Goal: Navigation & Orientation: Understand site structure

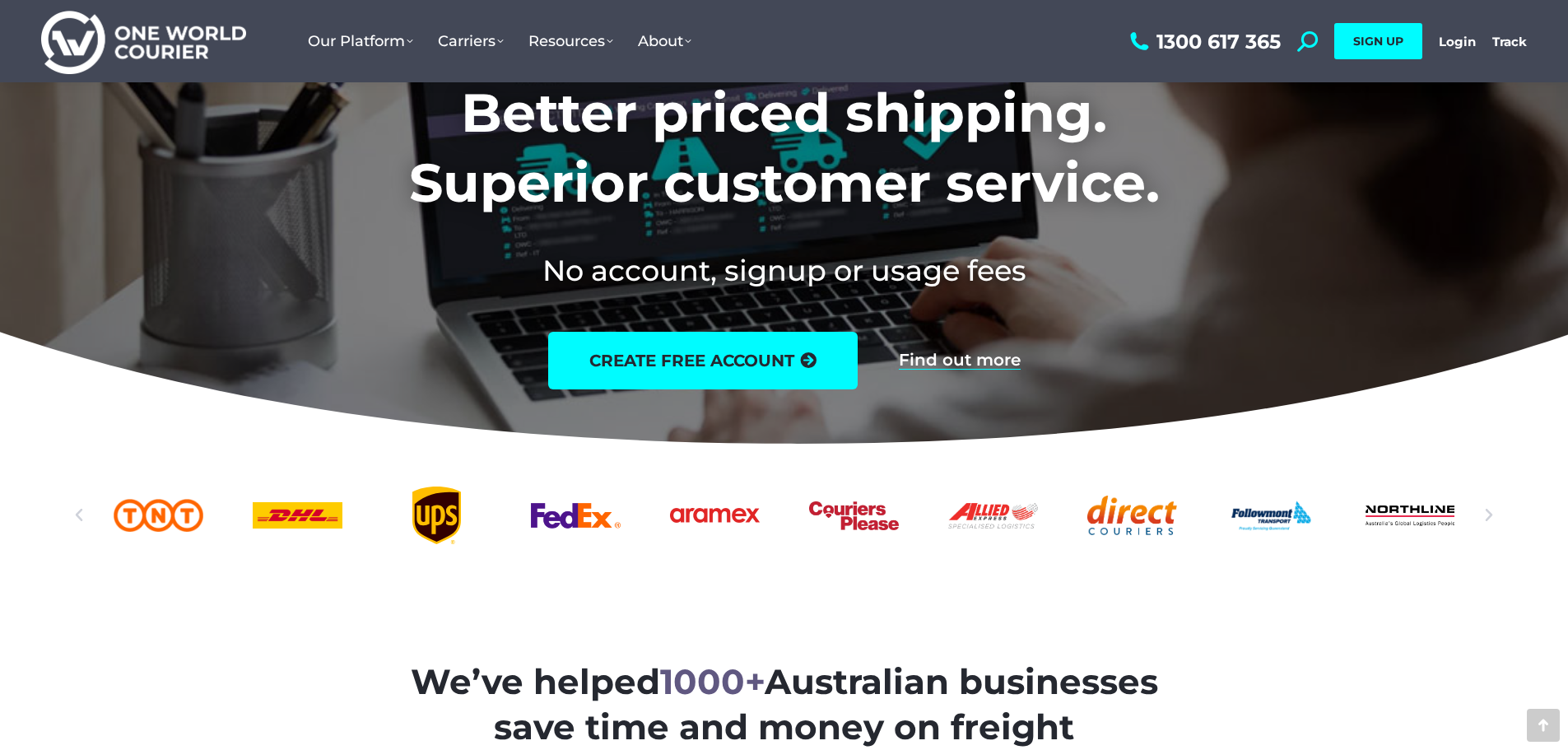
scroll to position [247, 0]
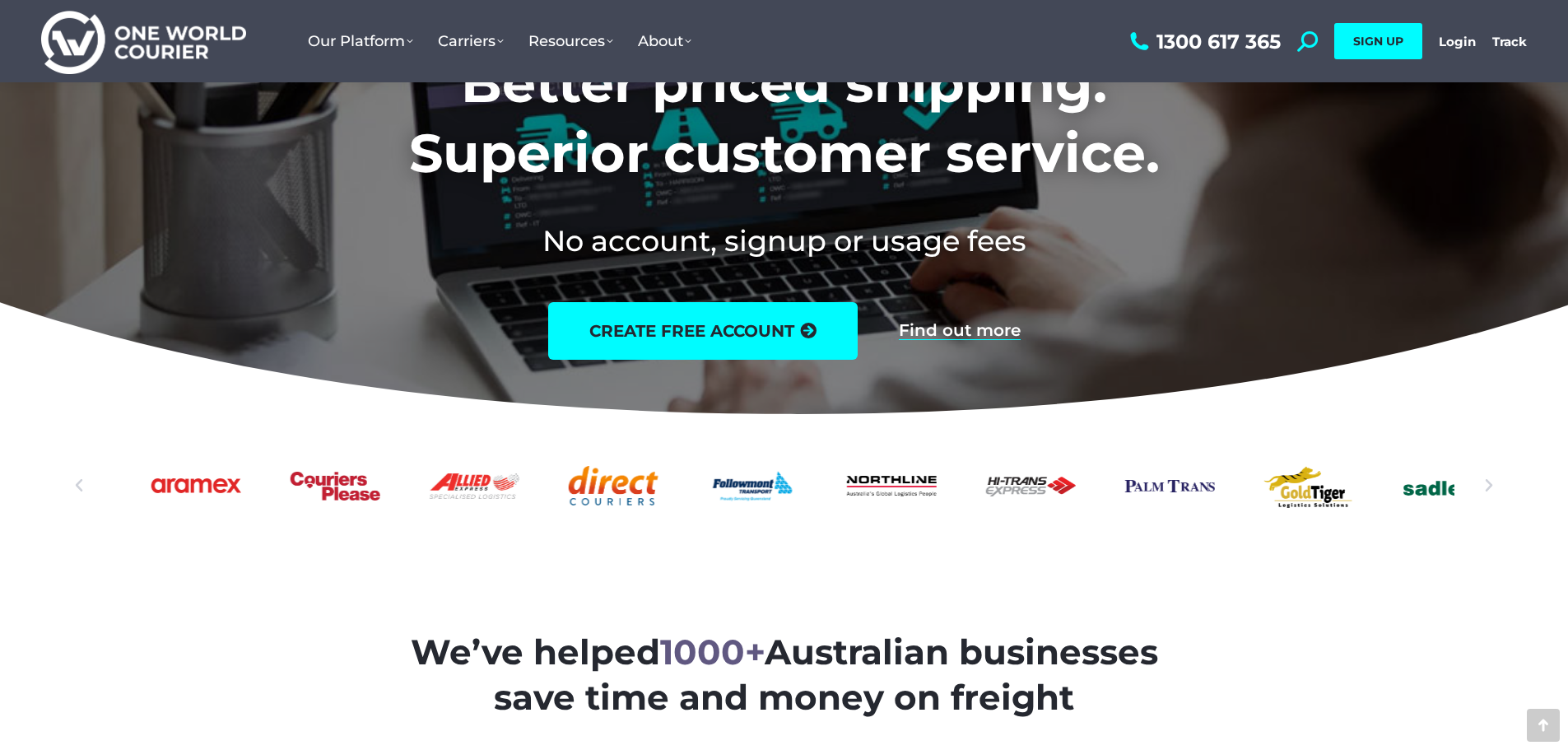
click at [740, 508] on div "Followmont transoirt web logo" at bounding box center [752, 486] width 90 height 57
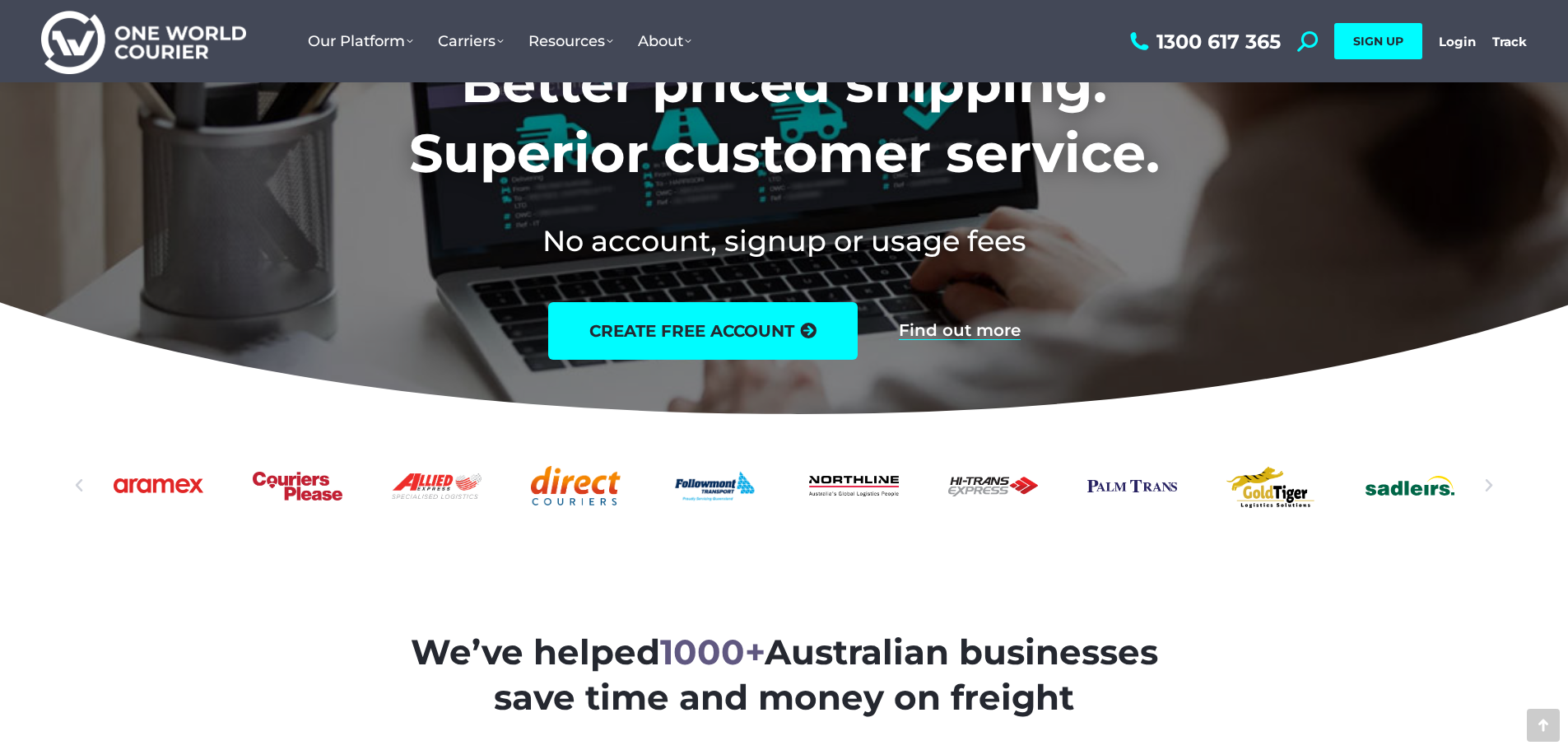
drag, startPoint x: 947, startPoint y: 497, endPoint x: 830, endPoint y: 507, distance: 117.4
click at [830, 507] on div "Slides" at bounding box center [784, 486] width 1342 height 57
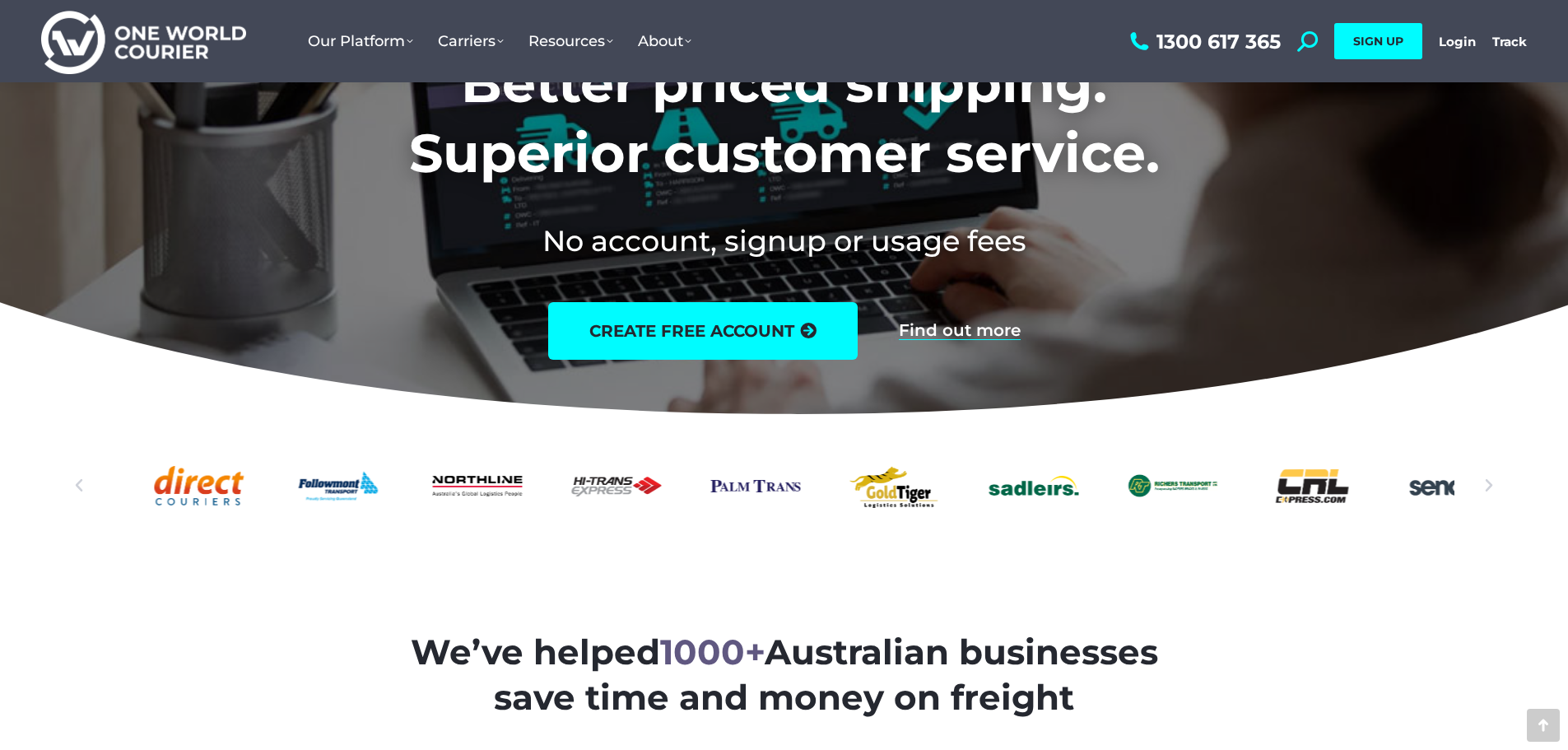
click at [638, 510] on div "Hi-Trans_logo" at bounding box center [615, 486] width 90 height 57
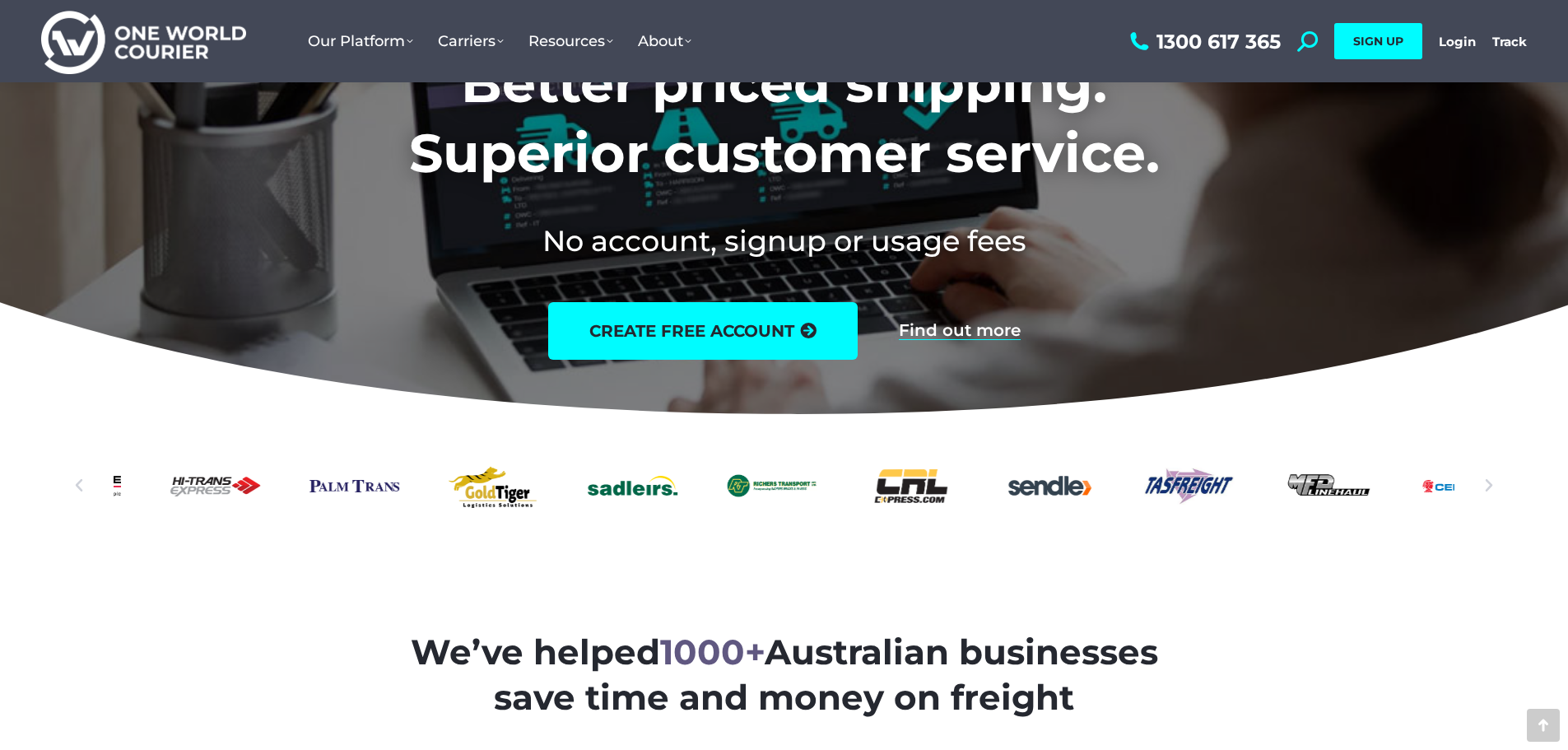
click at [800, 489] on div "Richers-Transport-logo2" at bounding box center [771, 486] width 90 height 57
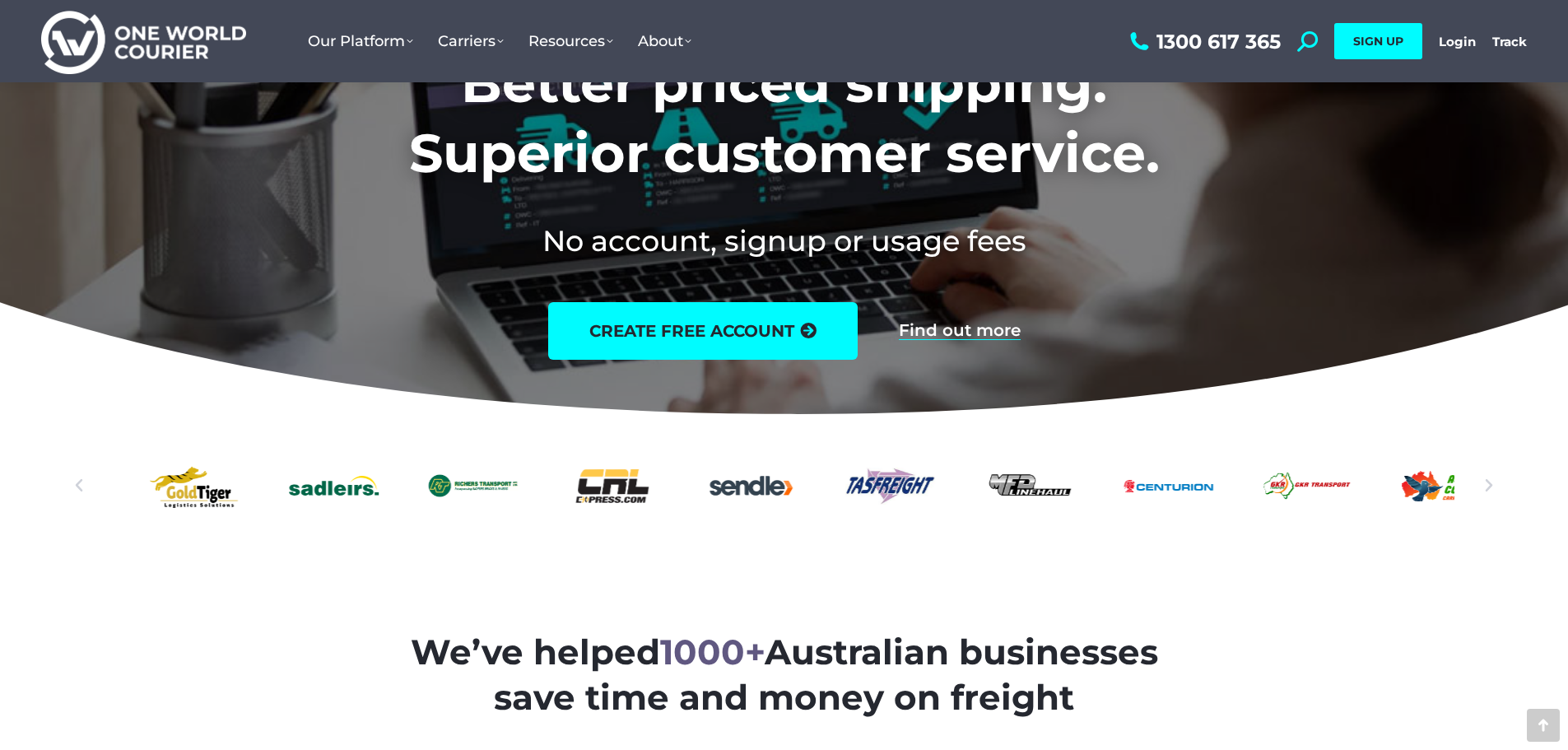
click at [891, 485] on div "Tas Freight logo a one world courier partner in freight solutions" at bounding box center [889, 486] width 90 height 57
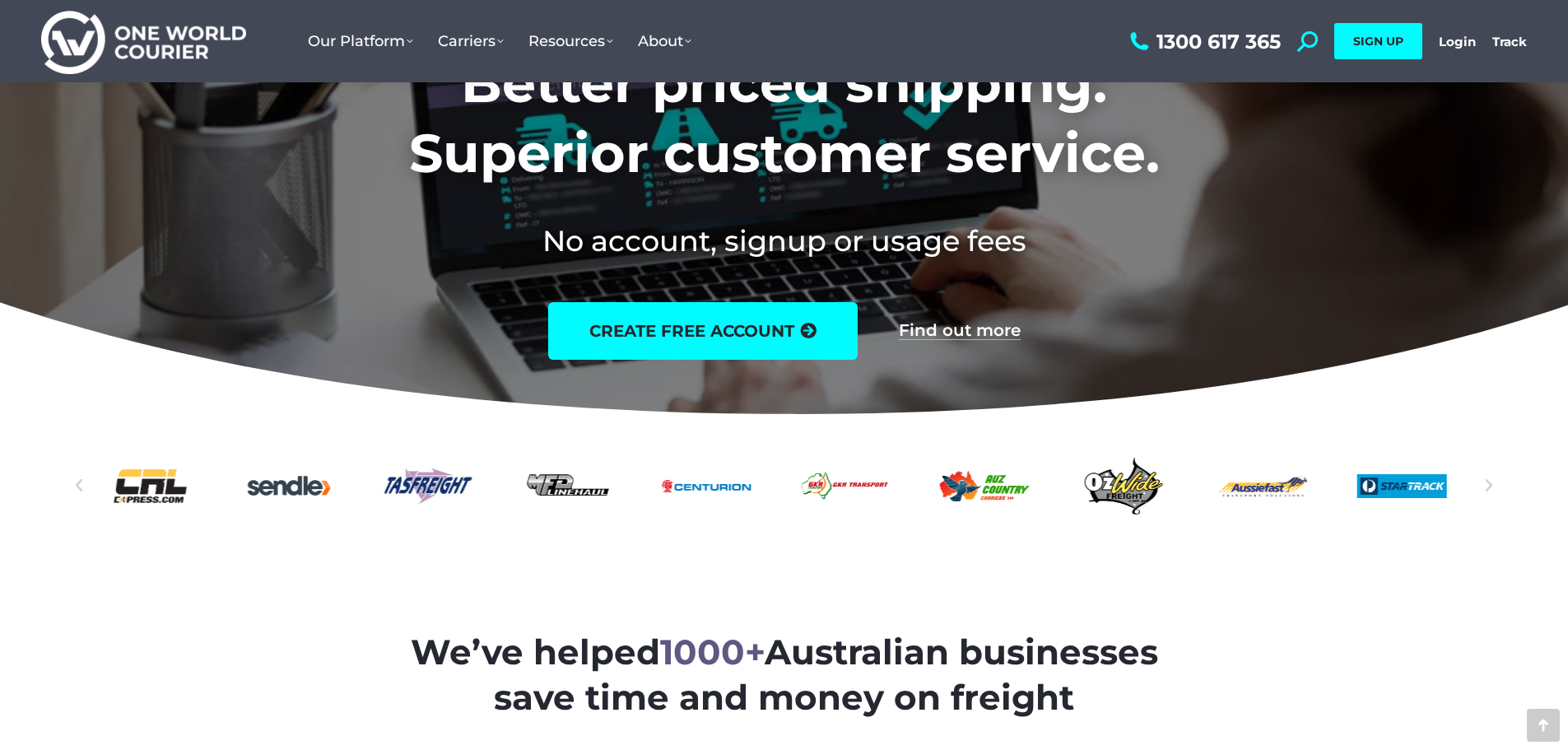
click at [738, 493] on div "Centurion-logo" at bounding box center [706, 486] width 90 height 57
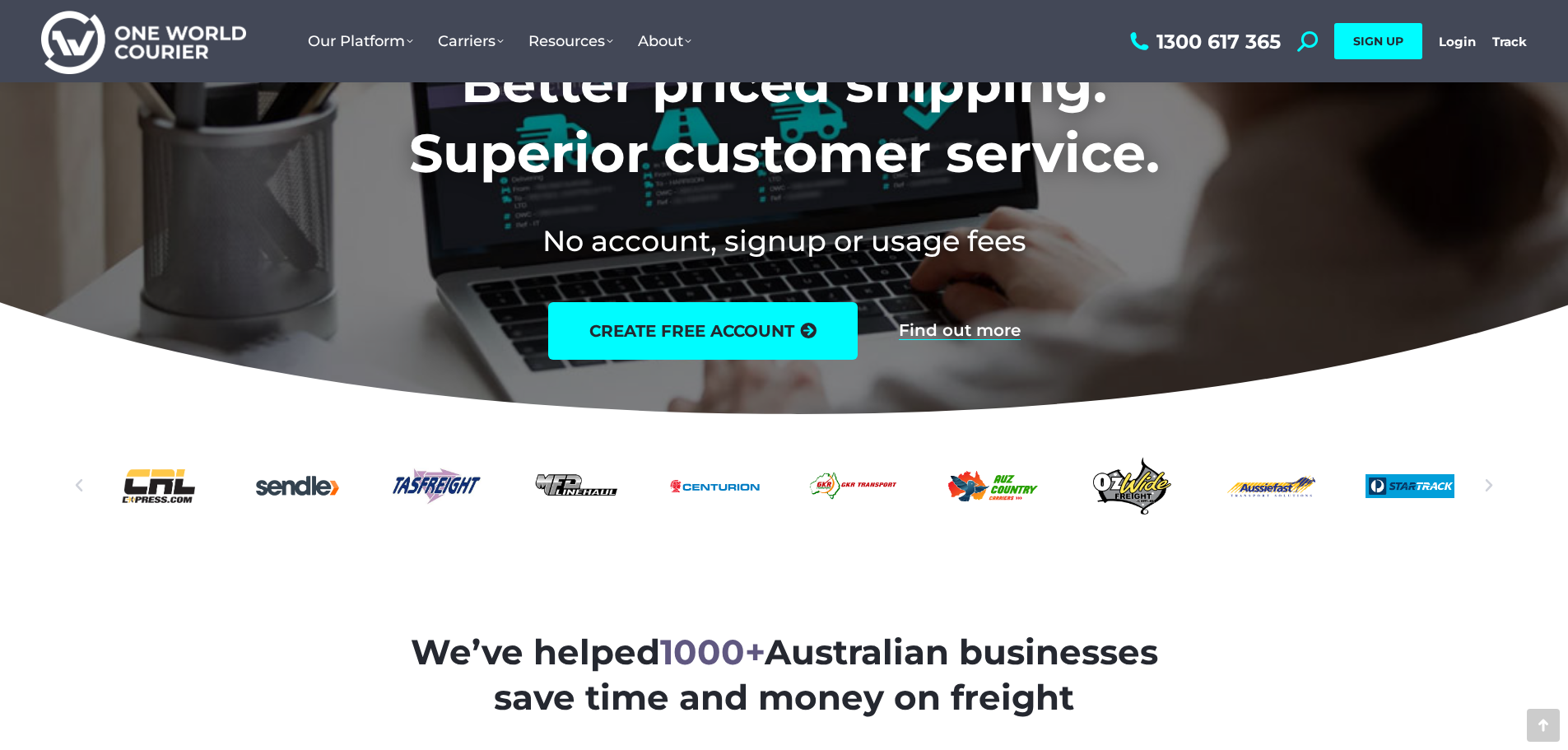
drag, startPoint x: 1058, startPoint y: 484, endPoint x: 624, endPoint y: 502, distance: 434.4
click at [624, 502] on div "Slides" at bounding box center [784, 486] width 1342 height 57
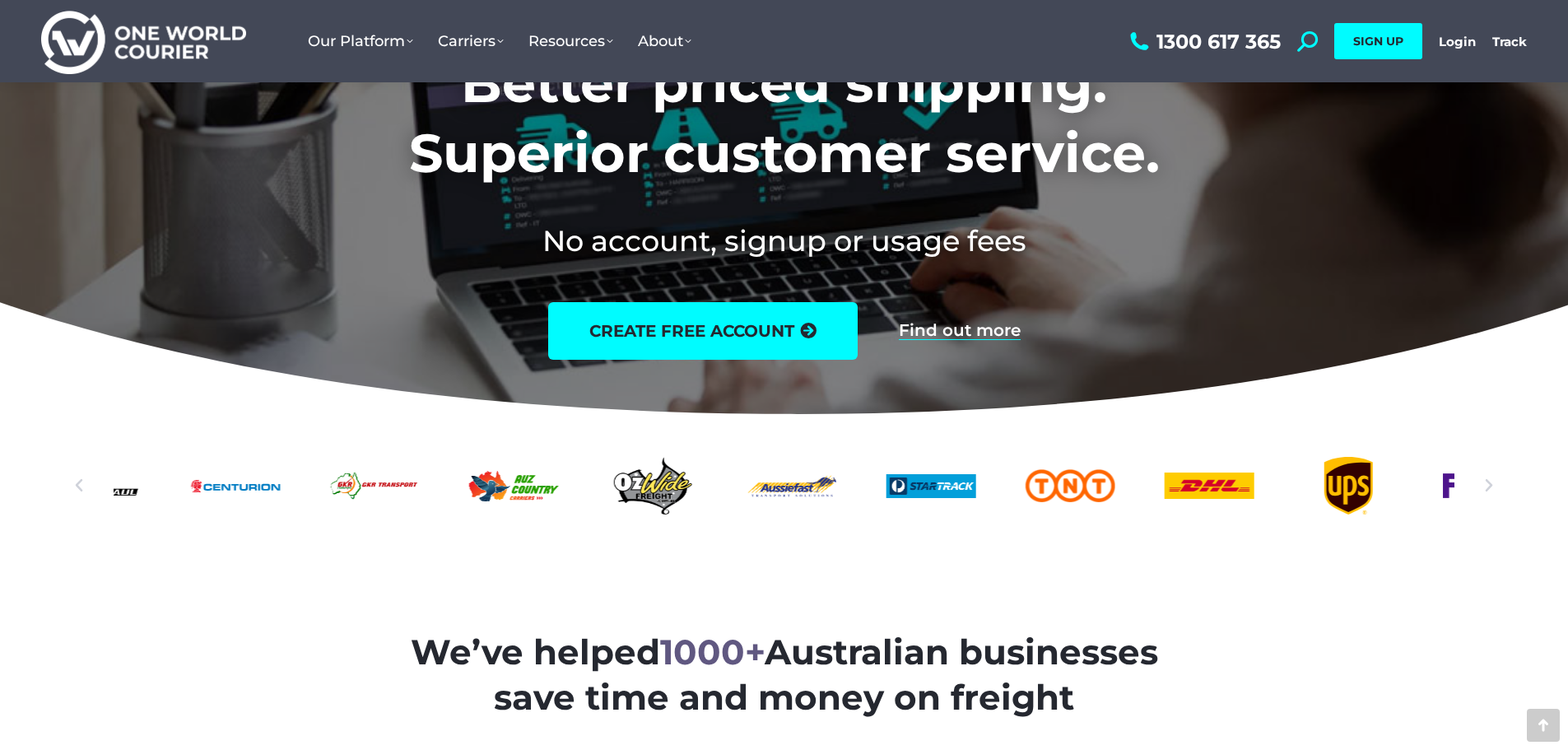
click at [637, 481] on div "OzWide-Freight-logo" at bounding box center [652, 486] width 90 height 57
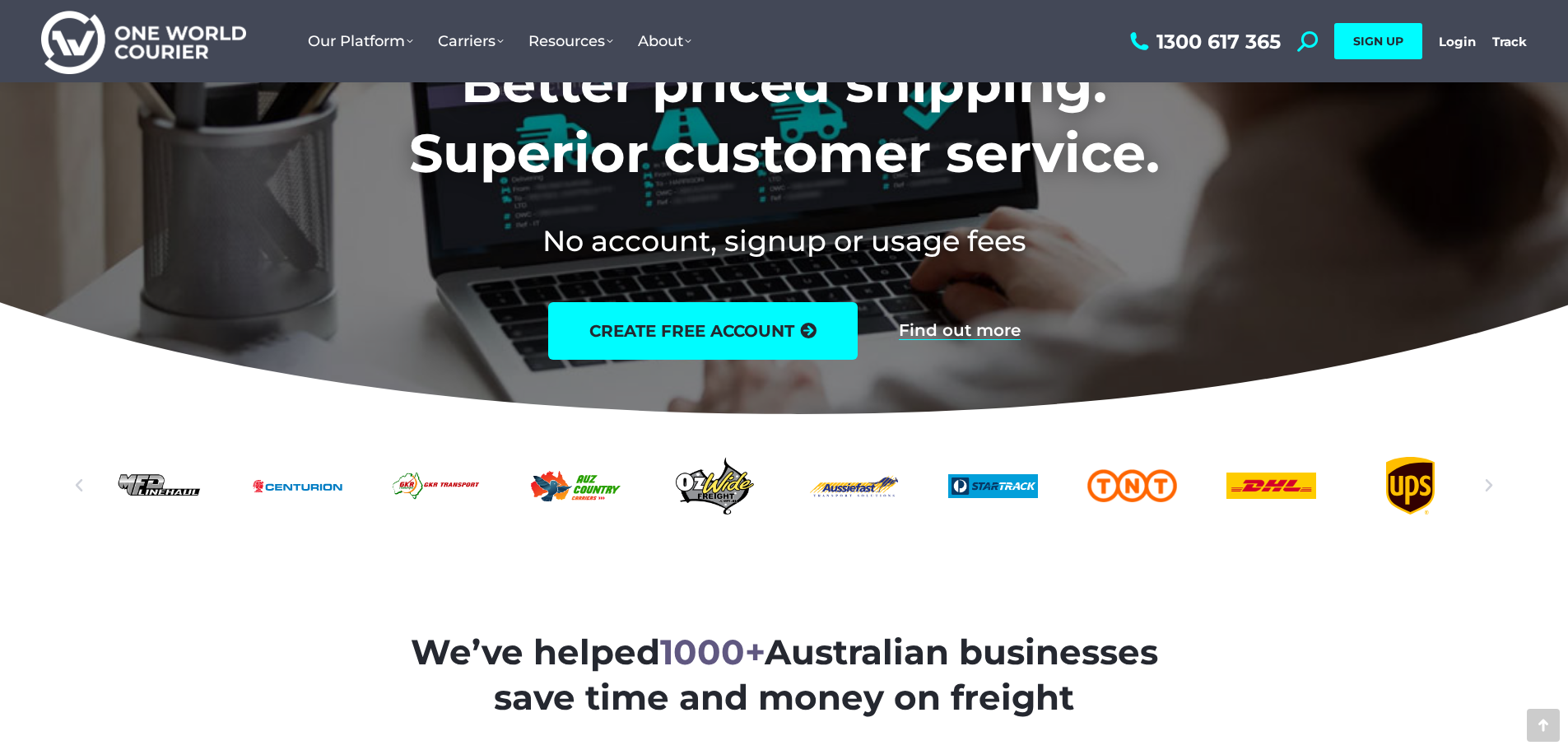
drag, startPoint x: 1184, startPoint y: 474, endPoint x: 773, endPoint y: 471, distance: 411.0
click at [647, 479] on div "Slides" at bounding box center [784, 486] width 1342 height 57
drag, startPoint x: 1187, startPoint y: 477, endPoint x: 594, endPoint y: 480, distance: 593.0
click at [598, 480] on div "Slides" at bounding box center [784, 486] width 1342 height 57
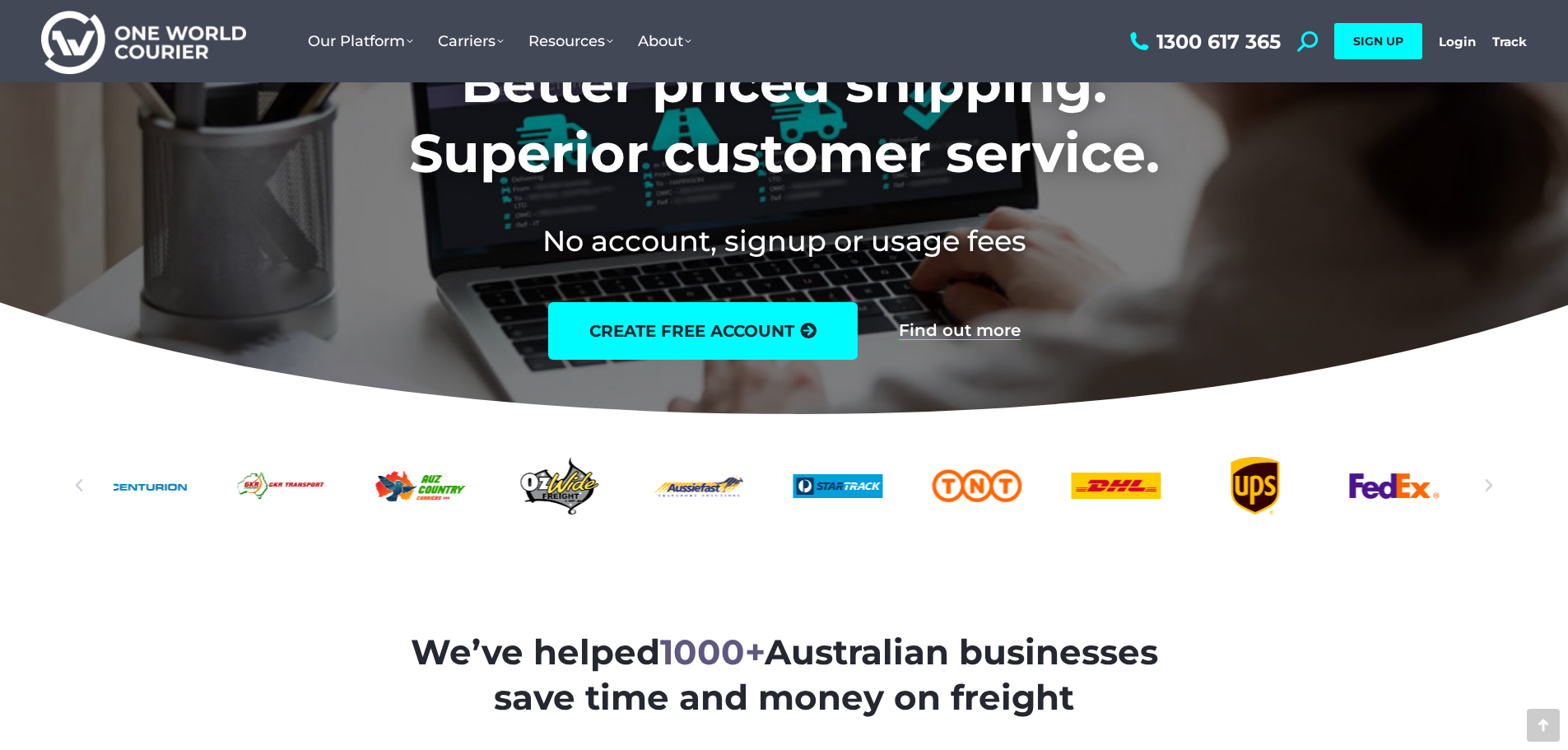
click at [1070, 483] on div "DHl logo" at bounding box center [1115, 486] width 90 height 57
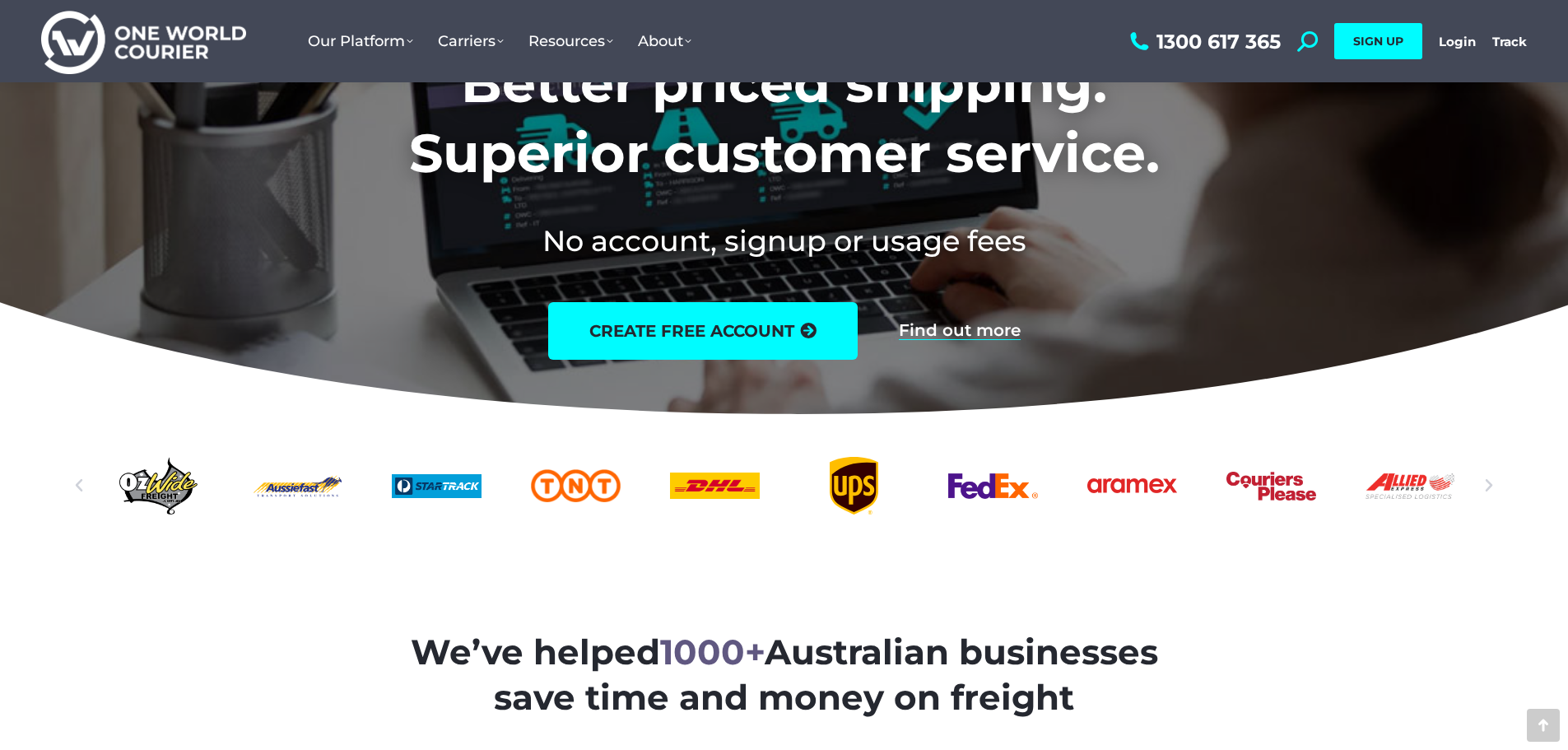
drag, startPoint x: 972, startPoint y: 483, endPoint x: 747, endPoint y: 480, distance: 225.0
click at [747, 480] on div "Slides" at bounding box center [784, 486] width 1342 height 57
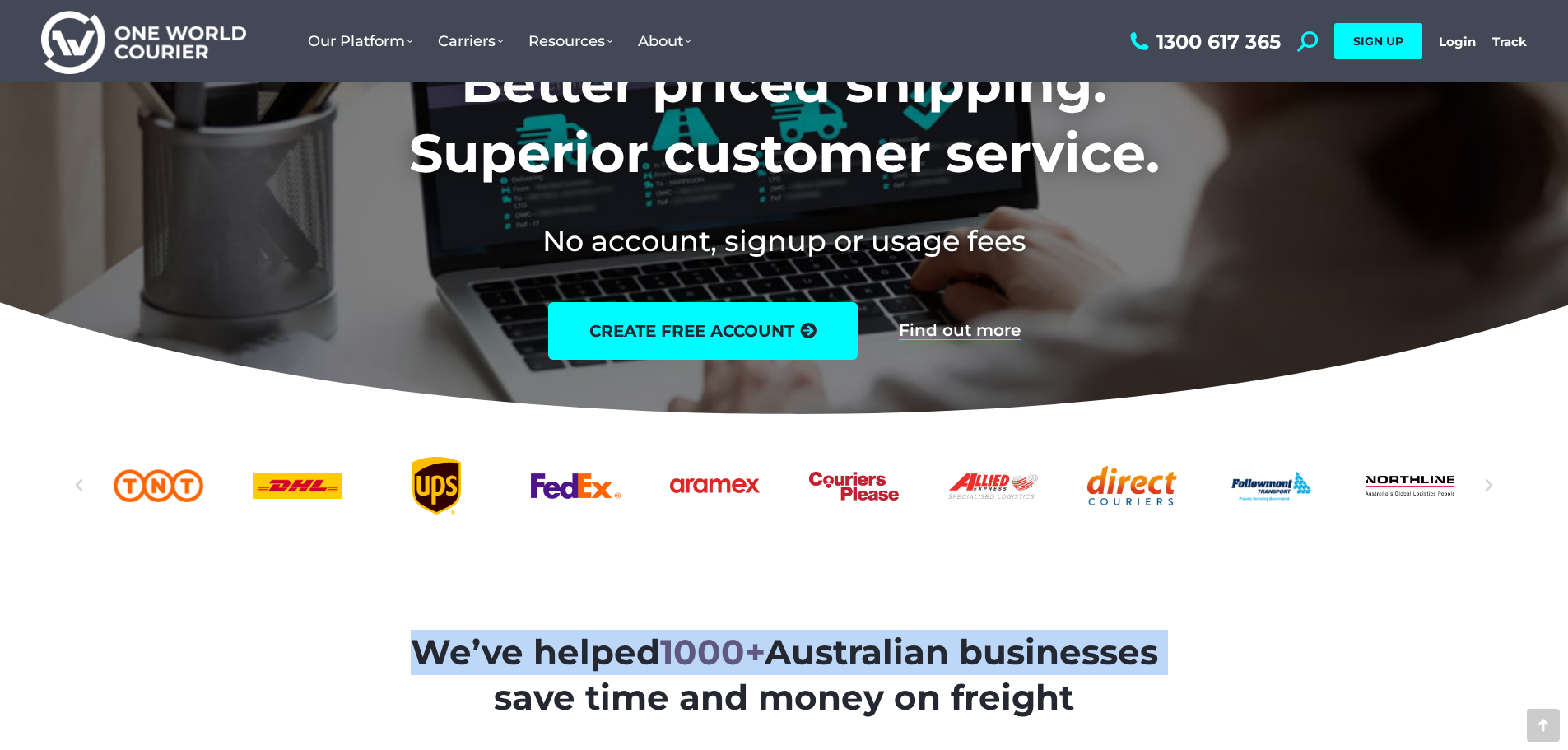
drag, startPoint x: 1395, startPoint y: 518, endPoint x: 773, endPoint y: 505, distance: 622.1
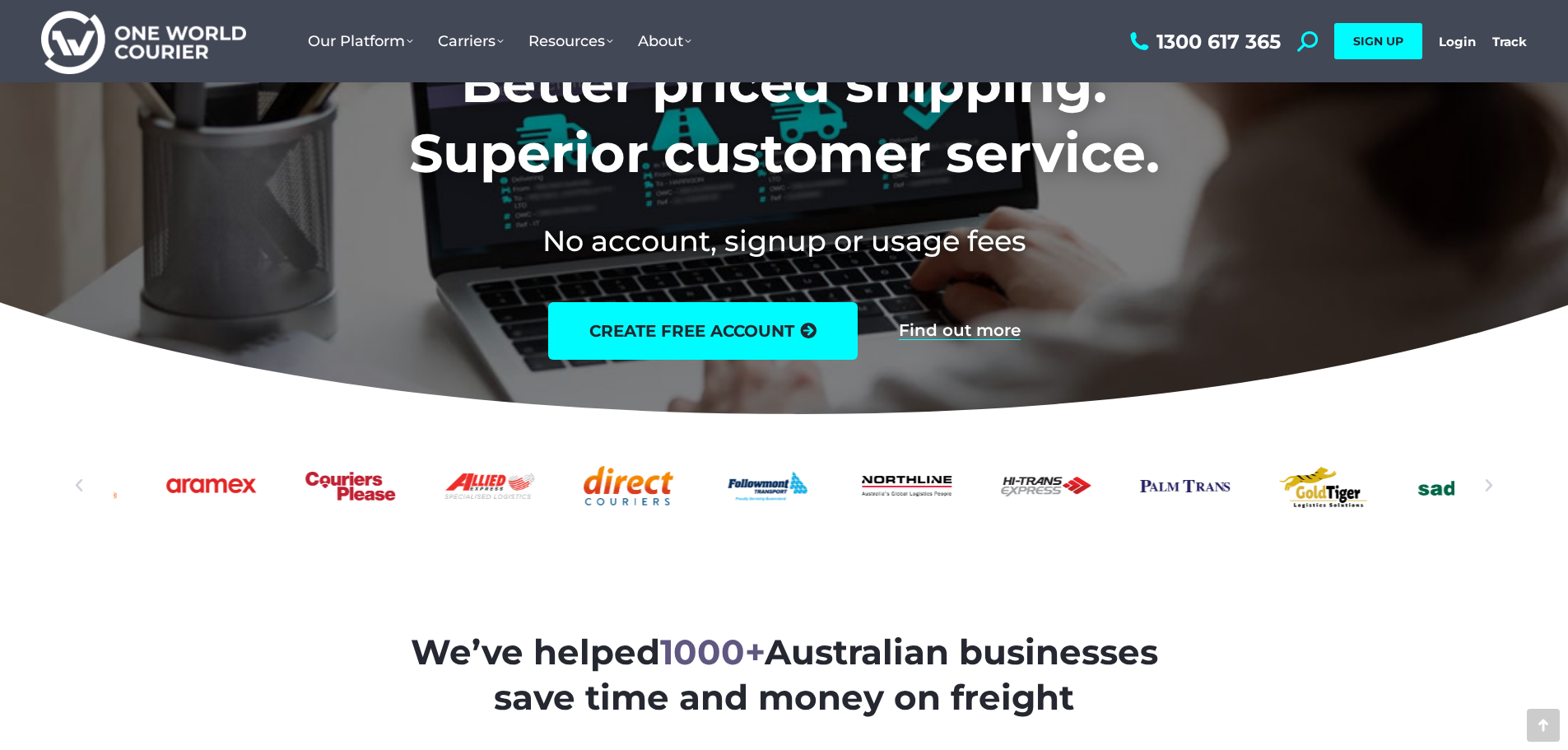
click at [722, 507] on div "Followmont transoirt web logo" at bounding box center [766, 486] width 90 height 57
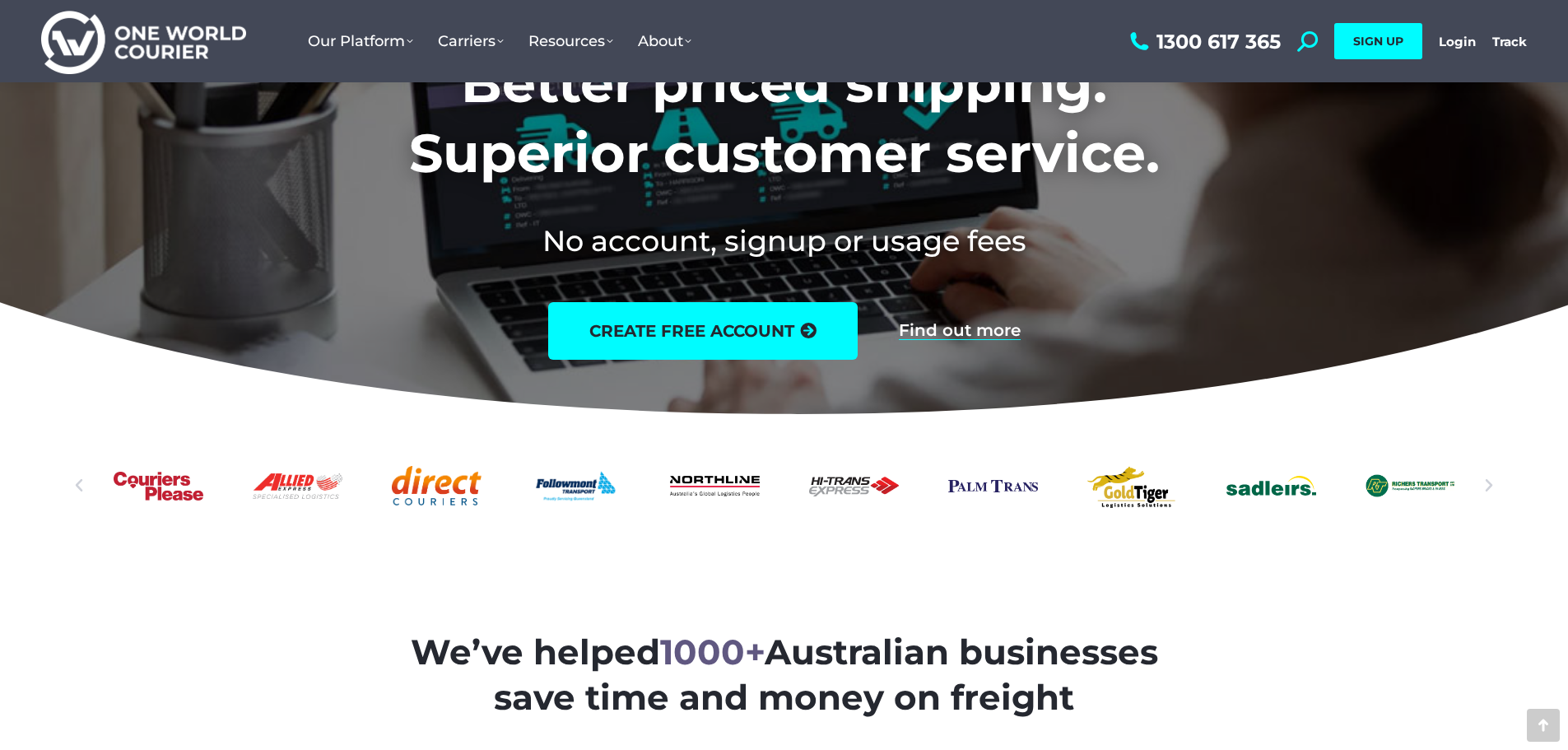
drag, startPoint x: 1153, startPoint y: 502, endPoint x: 518, endPoint y: 511, distance: 635.1
click at [518, 511] on div "Slides" at bounding box center [784, 486] width 1342 height 57
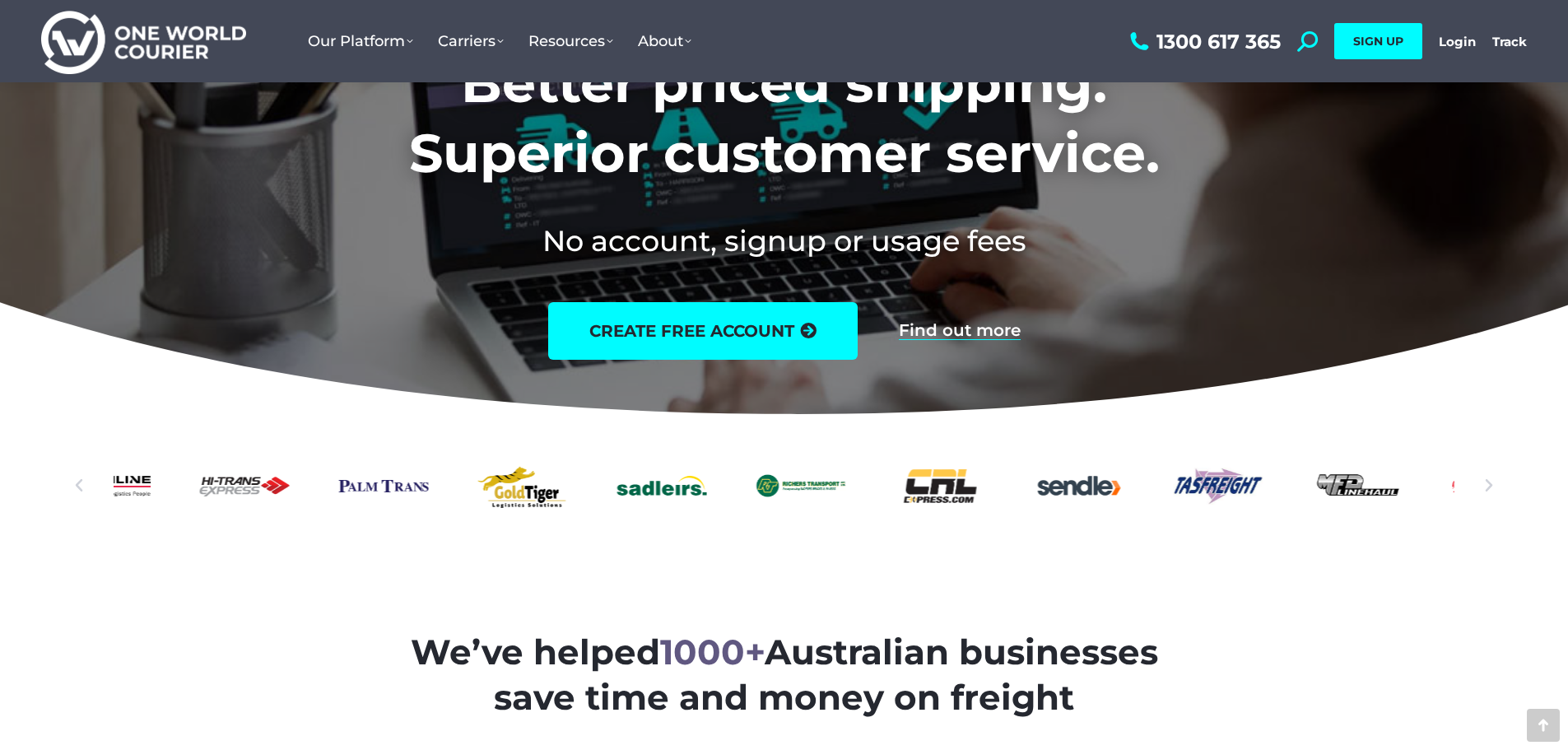
click at [643, 509] on div "Sadleirs_logo_green" at bounding box center [661, 486] width 90 height 57
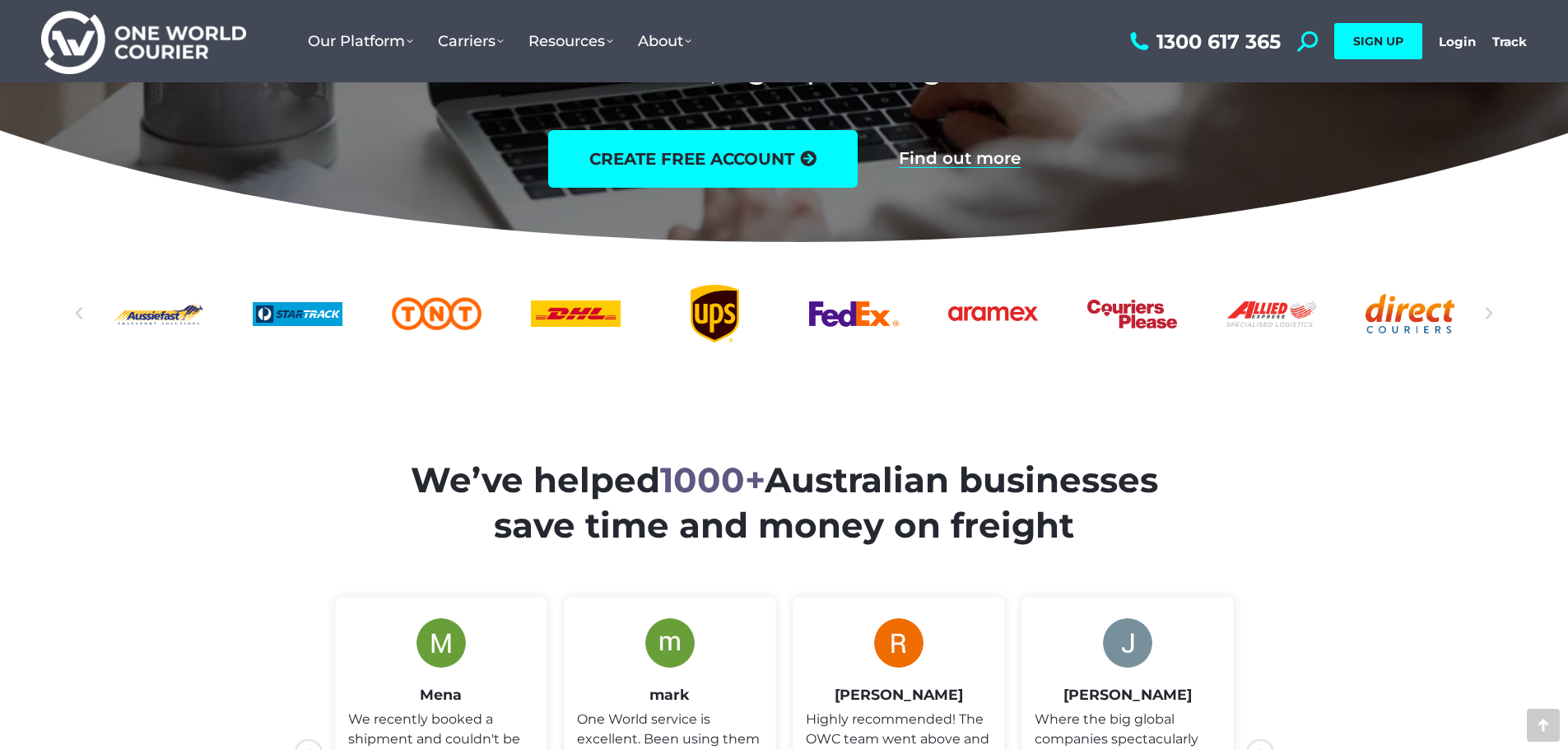
scroll to position [412, 0]
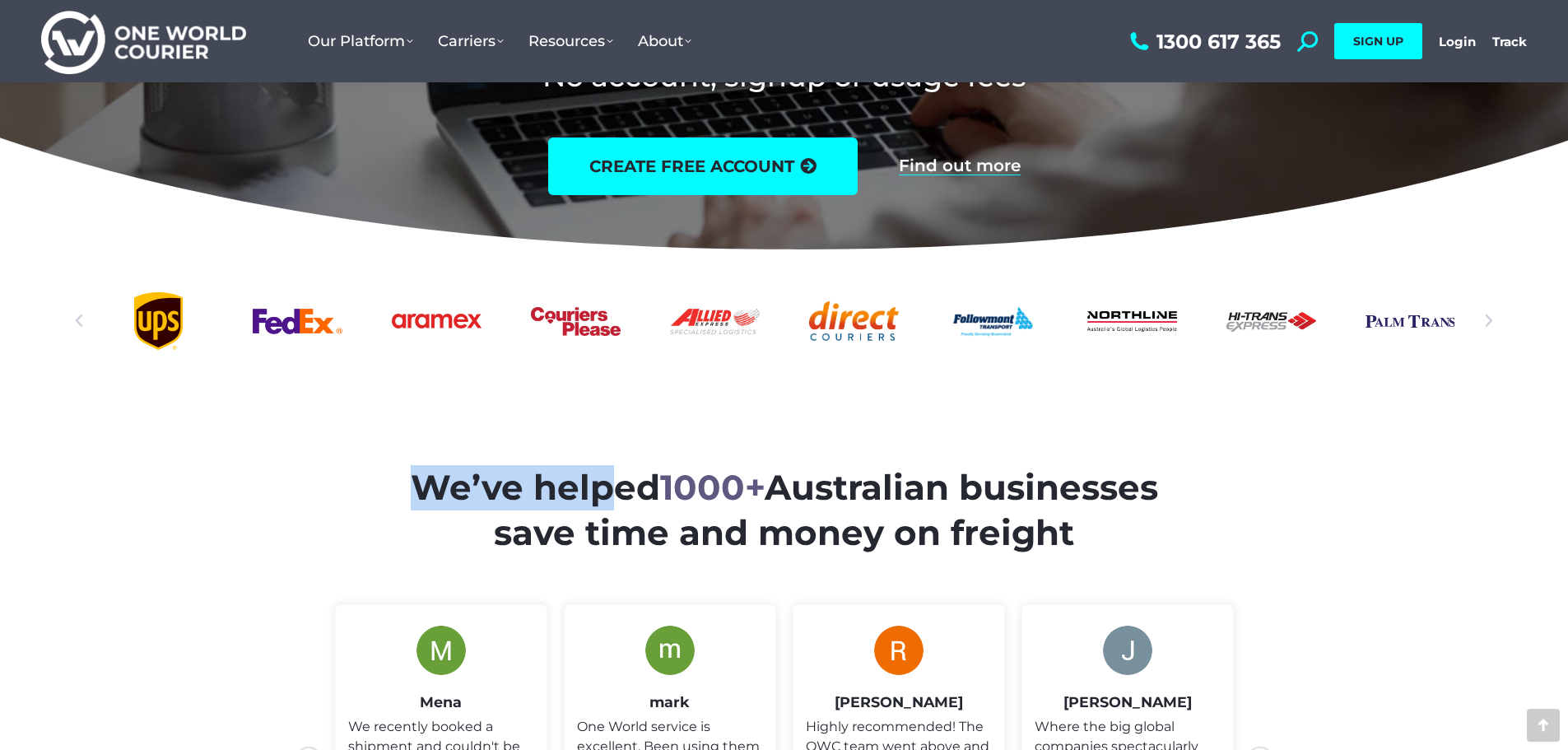
drag, startPoint x: 1090, startPoint y: 259, endPoint x: 655, endPoint y: 358, distance: 446.1
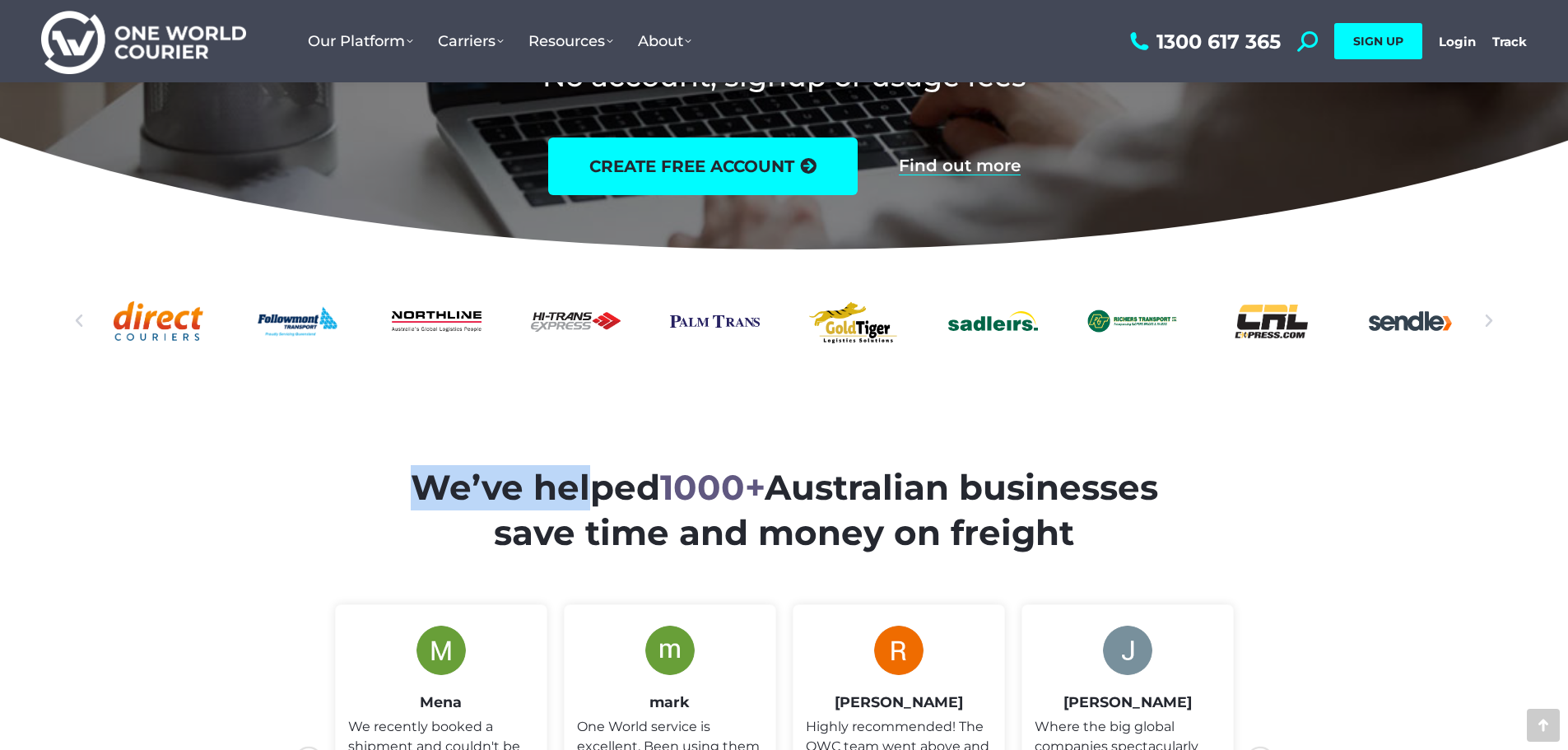
click at [948, 340] on div "Sadleirs_logo_green" at bounding box center [993, 321] width 90 height 57
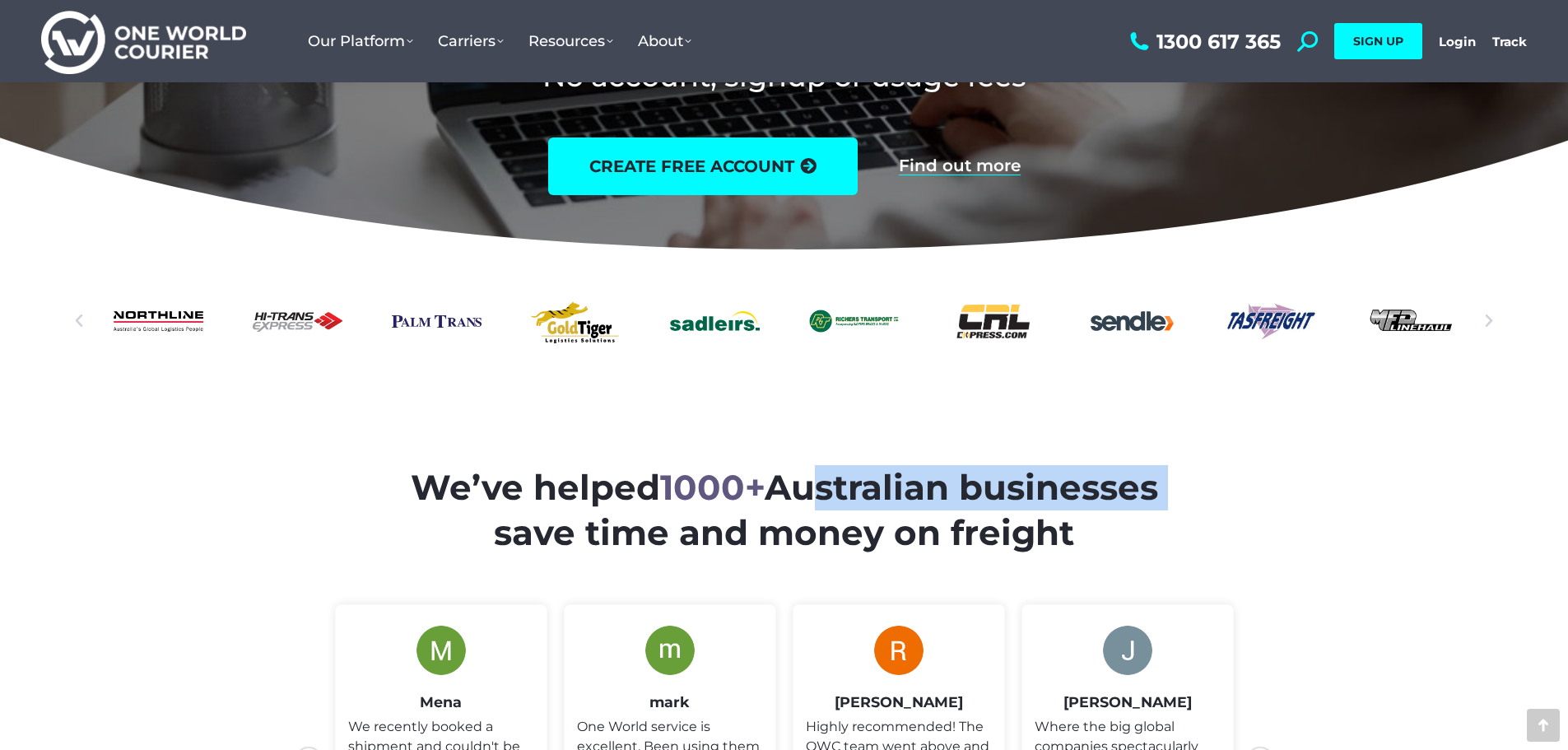
drag, startPoint x: 1236, startPoint y: 359, endPoint x: 692, endPoint y: 354, distance: 544.0
click at [760, 366] on section "We’ve helped 1000+ Australian businesses save time and money on freight" at bounding box center [784, 699] width 1568 height 698
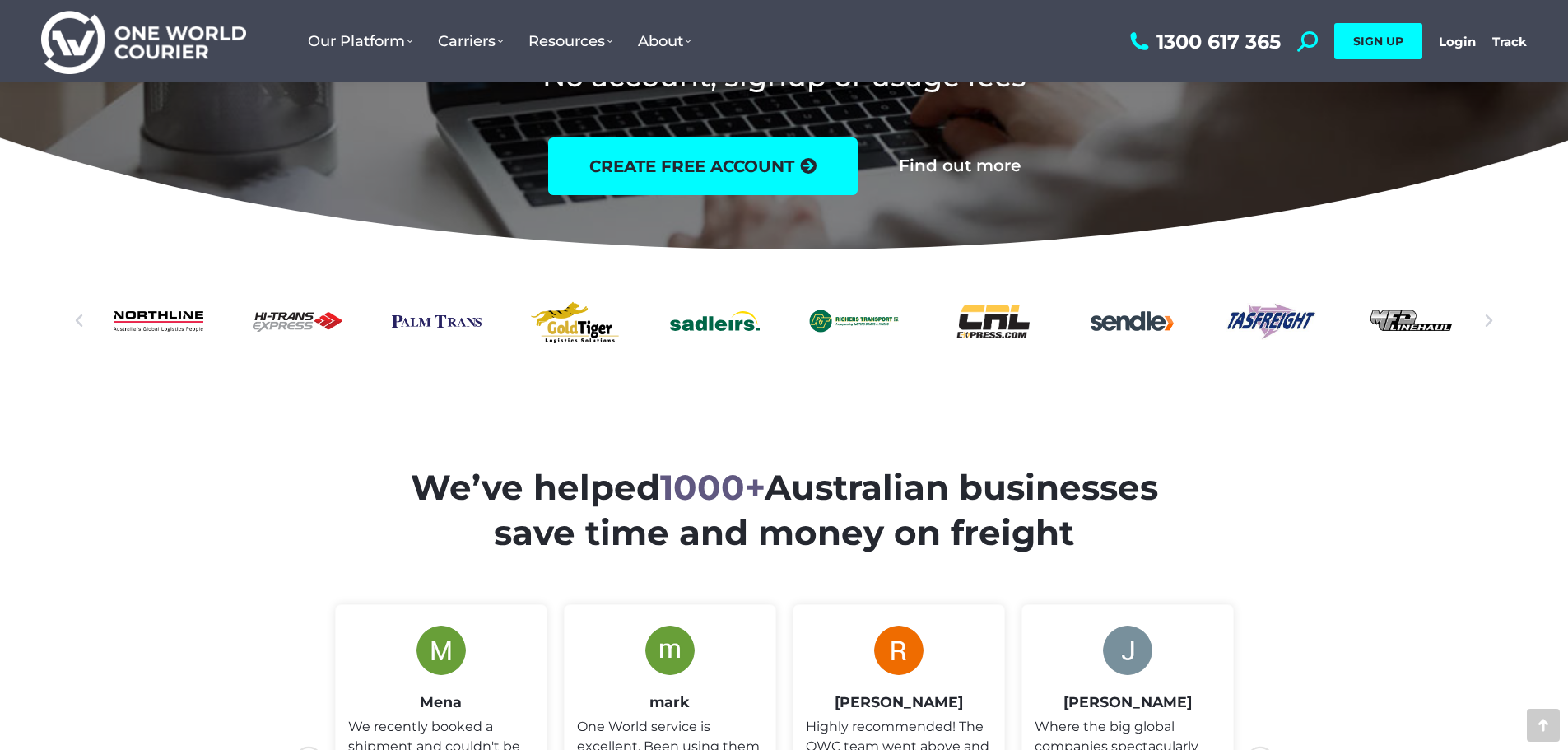
drag, startPoint x: 1172, startPoint y: 280, endPoint x: 615, endPoint y: 351, distance: 561.5
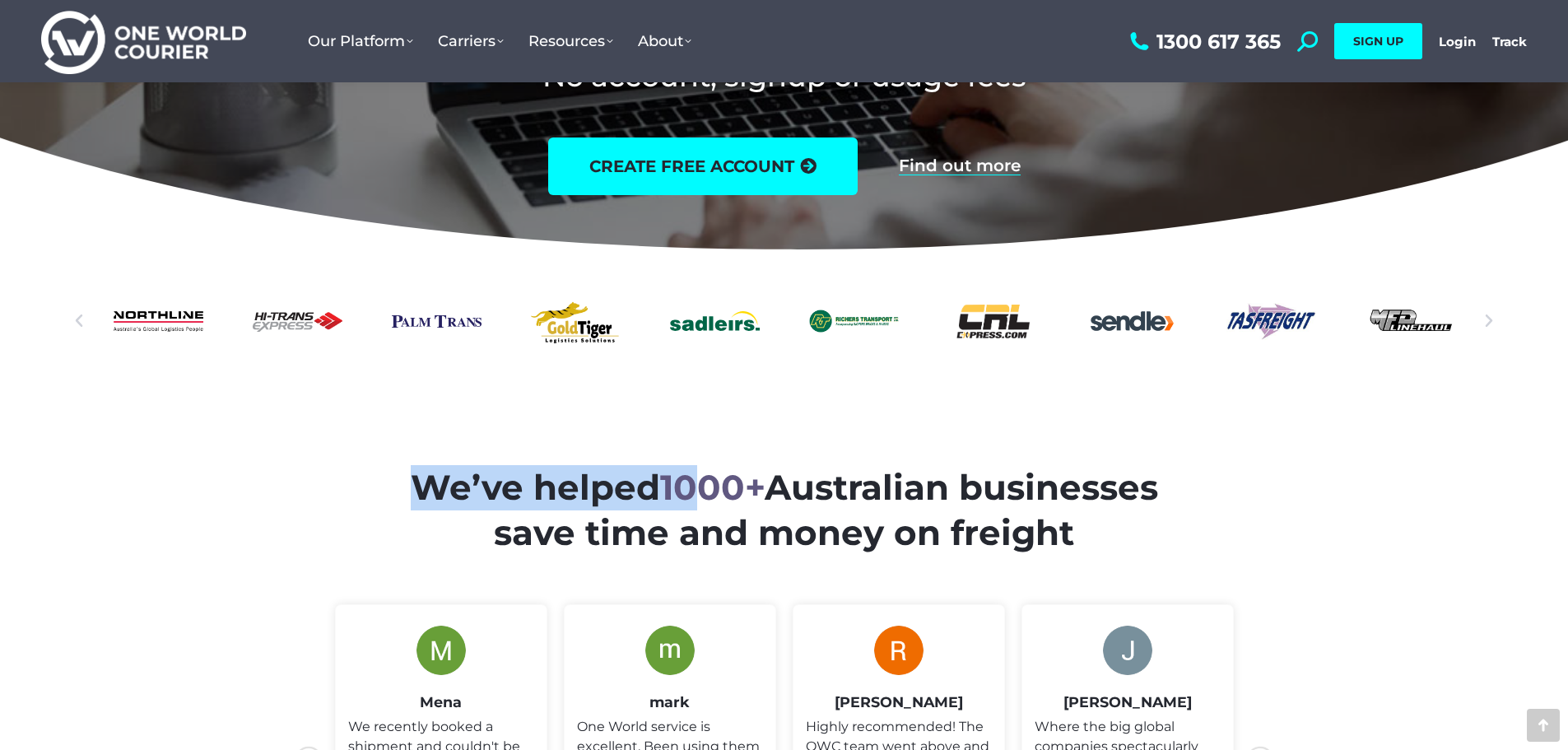
click at [1226, 314] on div "Tas Freight logo a one world courier partner in freight solutions" at bounding box center [1271, 321] width 90 height 57
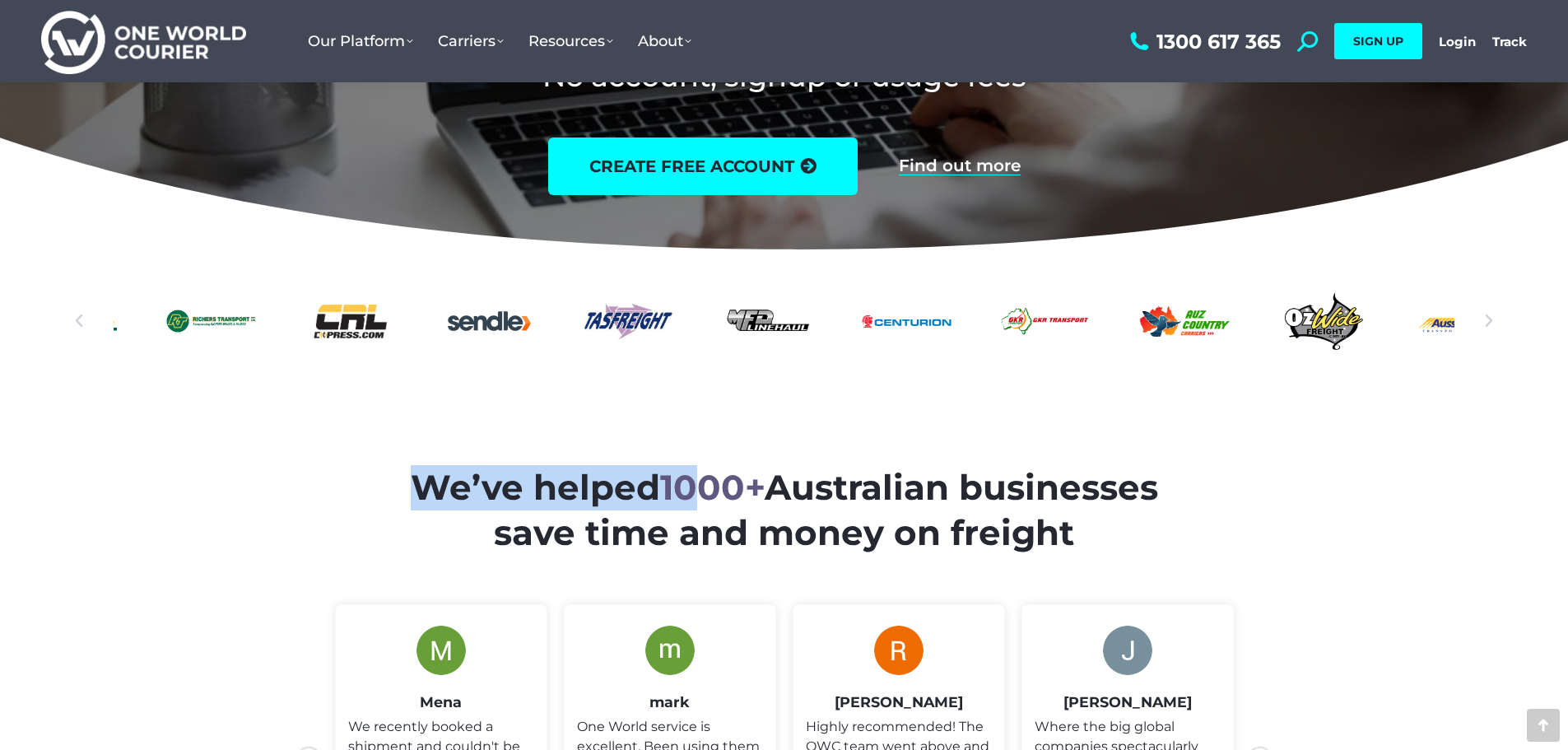
click at [1278, 337] on div "OzWide-Freight-logo" at bounding box center [1322, 321] width 90 height 57
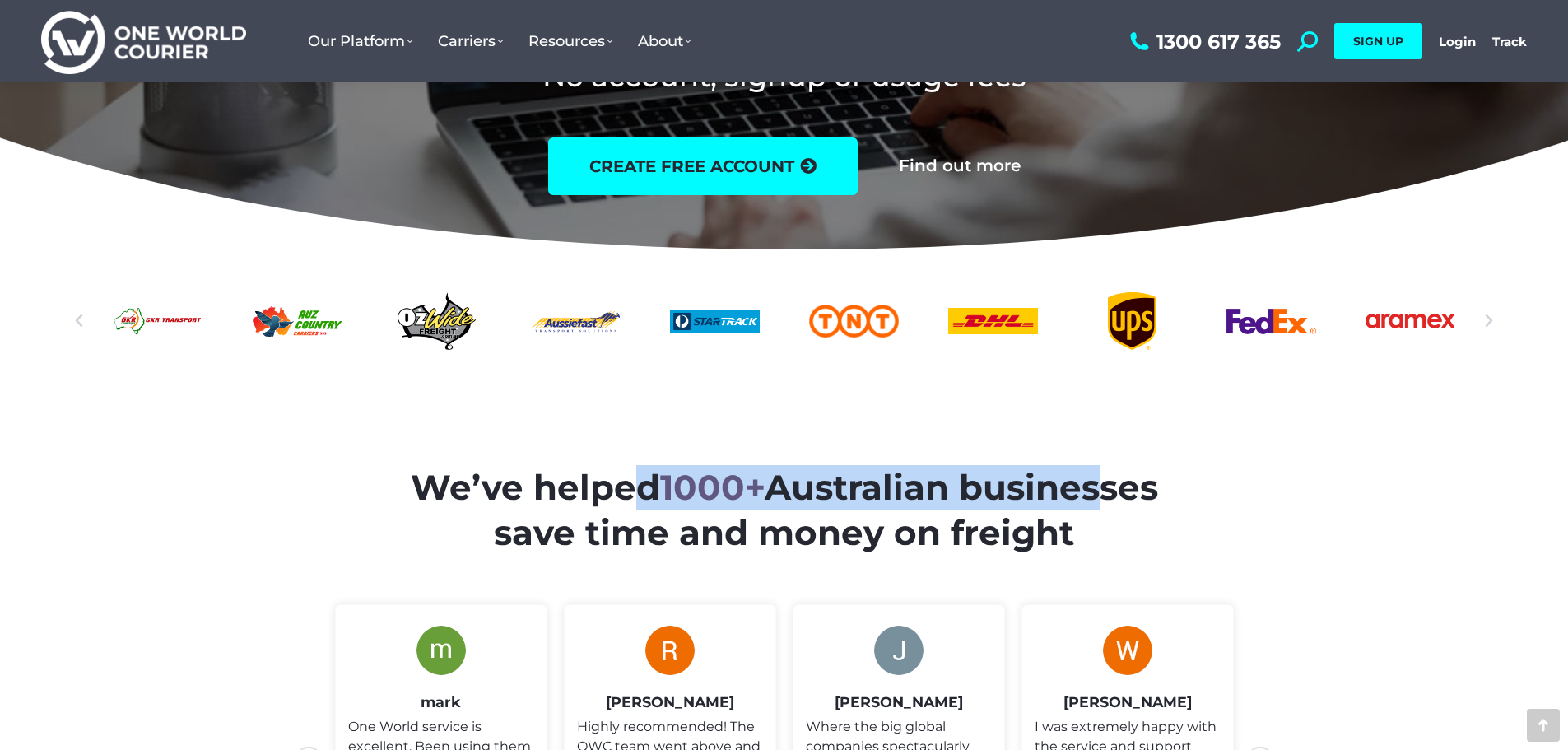
drag, startPoint x: 731, startPoint y: 376, endPoint x: 335, endPoint y: 344, distance: 397.3
click at [385, 359] on section "We’ve helped 1000+ Australian businesses save time and money on freight" at bounding box center [784, 699] width 1568 height 698
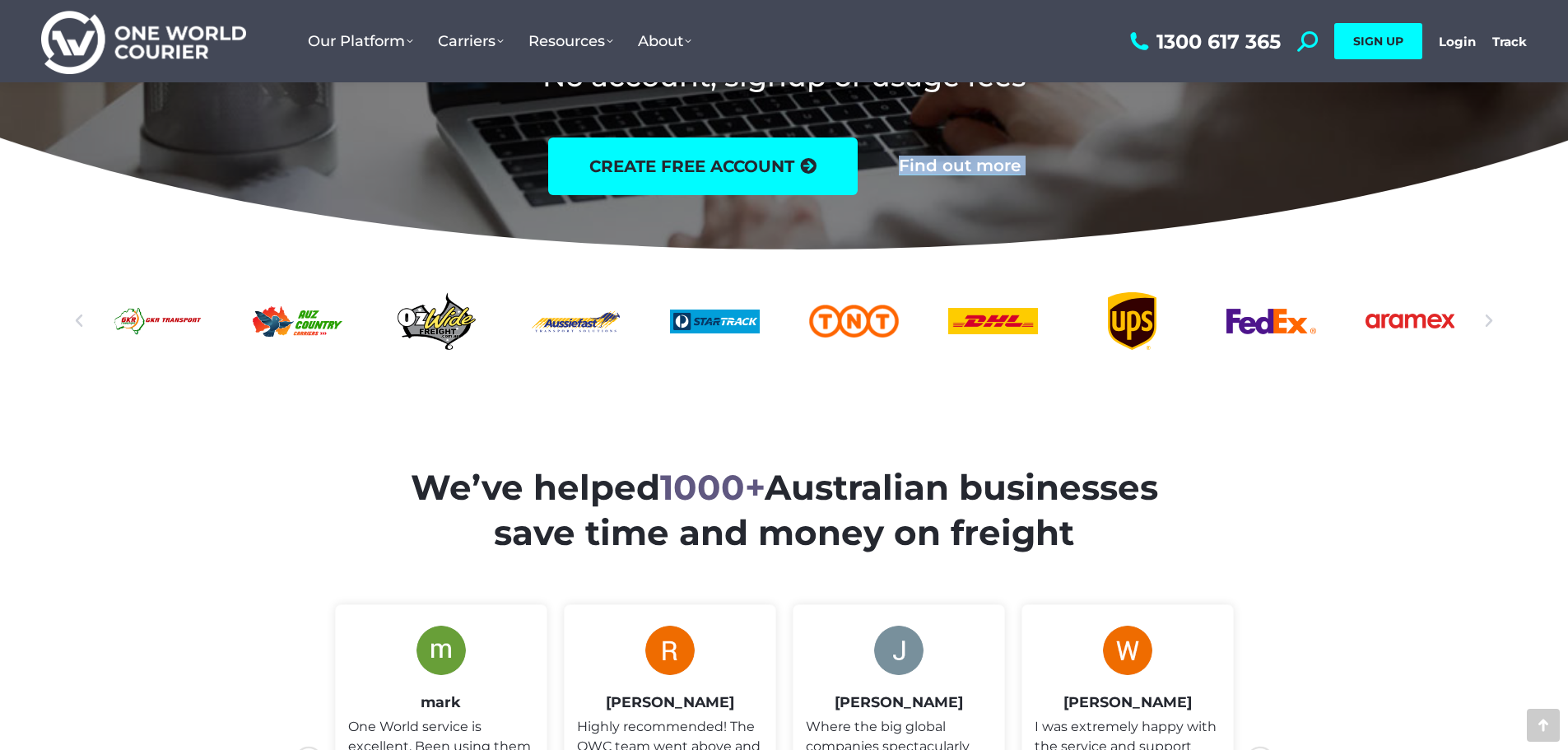
drag, startPoint x: 901, startPoint y: 256, endPoint x: 124, endPoint y: 305, distance: 778.5
